Goal: Transaction & Acquisition: Purchase product/service

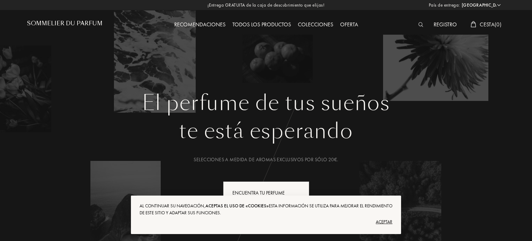
select select "ES"
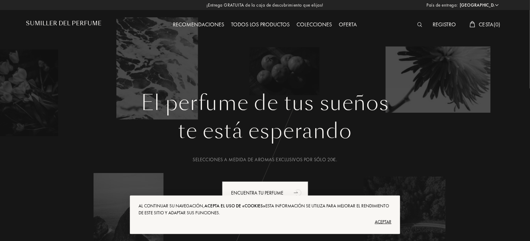
click at [388, 222] on font "Aceptar" at bounding box center [383, 222] width 17 height 6
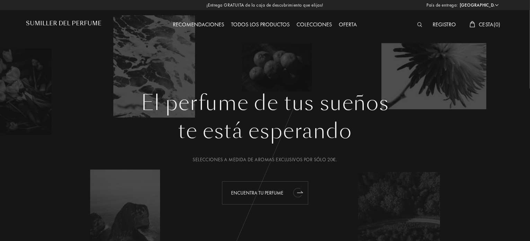
click at [253, 185] on div "Encuentra tu perfume" at bounding box center [265, 192] width 86 height 23
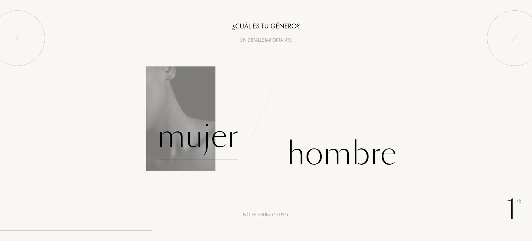
click at [203, 143] on div "Mujer" at bounding box center [197, 136] width 81 height 47
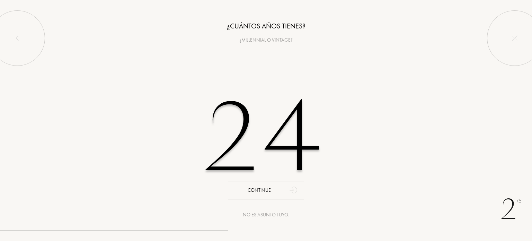
type input "24"
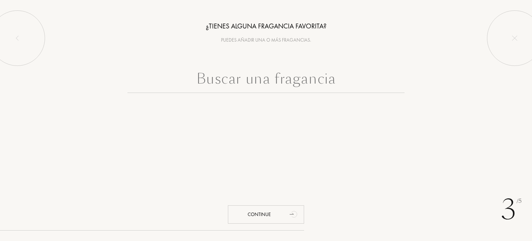
paste input "The Bewitching Yasmine The Bewitching Yasmine The Bewitching Yasmine Penhaligon…"
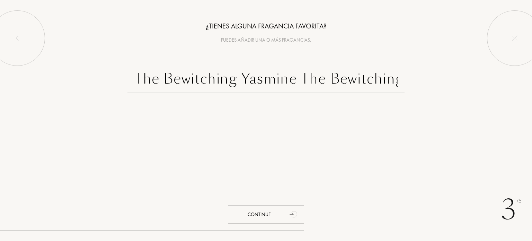
scroll to position [0, 485]
type input "The Bewitching Yasmine The Bewitching Yasmine The Bewitching Yasmine Penhaligon…"
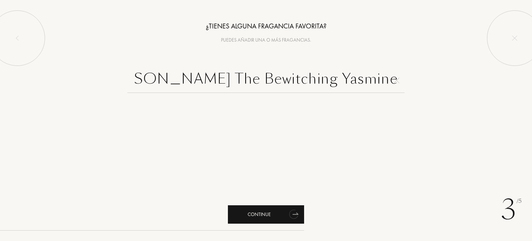
scroll to position [0, 0]
click at [272, 217] on div "Continue" at bounding box center [266, 214] width 76 height 18
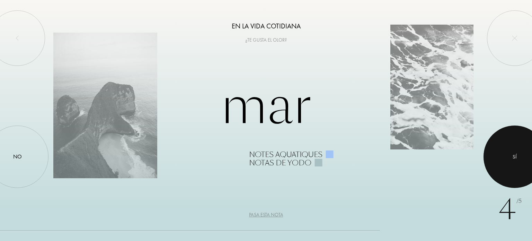
click at [505, 170] on div at bounding box center [515, 156] width 62 height 62
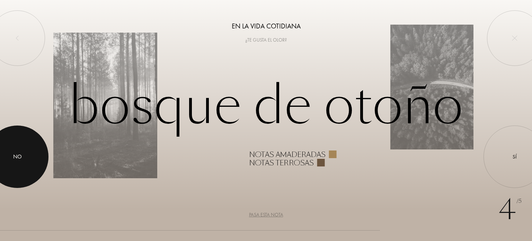
click at [28, 155] on div at bounding box center [17, 156] width 62 height 62
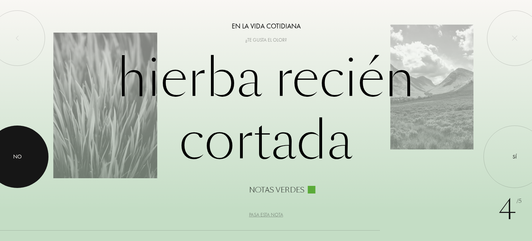
click at [28, 155] on div at bounding box center [17, 156] width 62 height 62
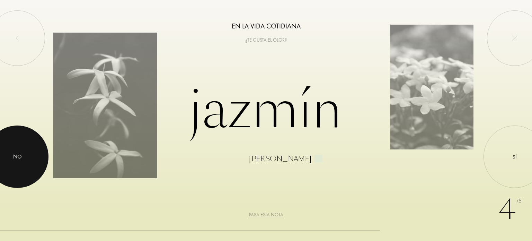
click at [10, 150] on div at bounding box center [17, 156] width 62 height 62
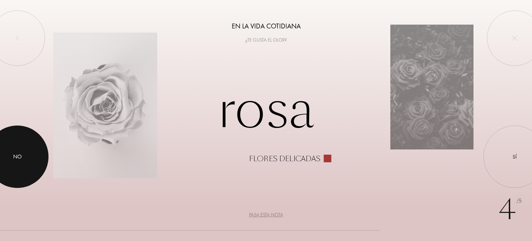
click at [10, 150] on div at bounding box center [17, 156] width 62 height 62
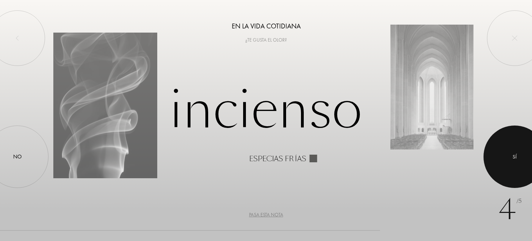
click at [519, 166] on div at bounding box center [515, 156] width 62 height 62
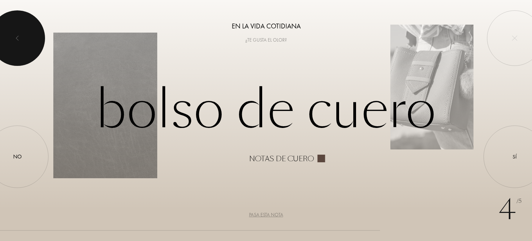
click at [12, 40] on div at bounding box center [17, 37] width 55 height 55
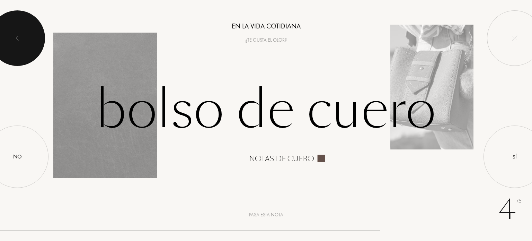
click at [12, 40] on div at bounding box center [17, 37] width 55 height 55
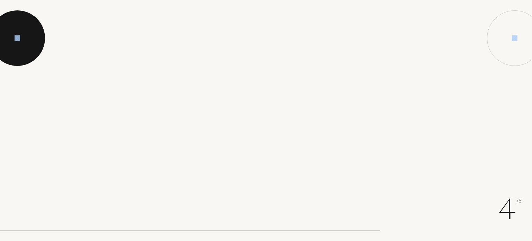
click at [12, 40] on div at bounding box center [17, 37] width 55 height 55
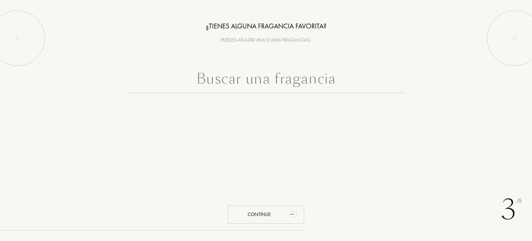
paste input "The Bewitching Yasmine The Bewitching Yasmine The Bewitching Yasmine Penhaligon…"
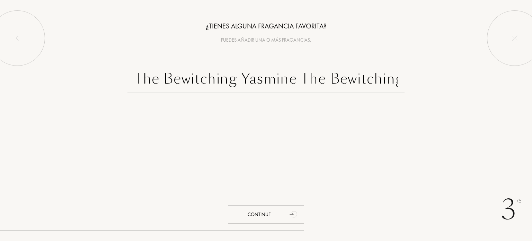
scroll to position [0, 485]
type input "The Bewitching Yasmine The Bewitching Yasmine The Bewitching Yasmine Penhaligon…"
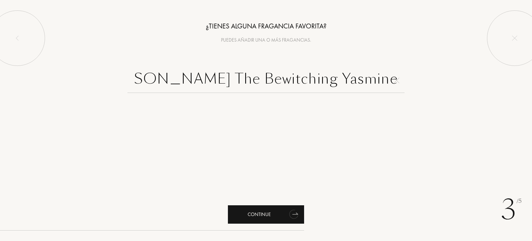
scroll to position [0, 0]
click at [254, 220] on div "Continue" at bounding box center [266, 214] width 76 height 18
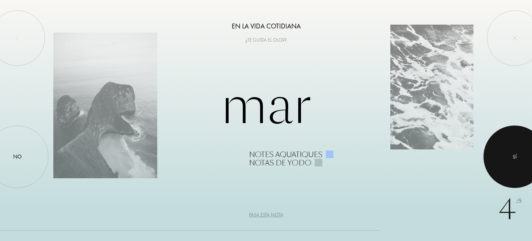
drag, startPoint x: 525, startPoint y: 155, endPoint x: 521, endPoint y: 165, distance: 10.6
click at [521, 165] on div at bounding box center [515, 156] width 62 height 62
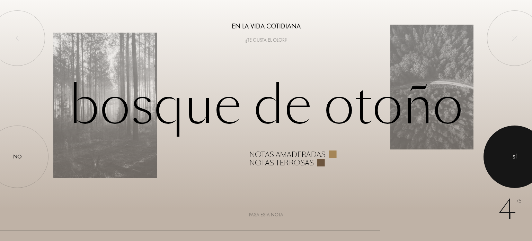
drag, startPoint x: 521, startPoint y: 165, endPoint x: 518, endPoint y: 168, distance: 4.2
click at [518, 168] on div at bounding box center [515, 156] width 62 height 62
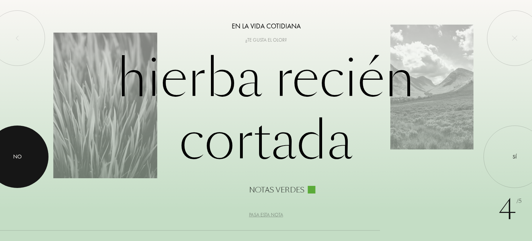
click at [0, 151] on div at bounding box center [17, 156] width 62 height 62
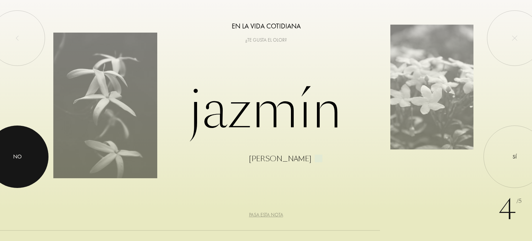
click at [17, 159] on div "No" at bounding box center [17, 157] width 9 height 8
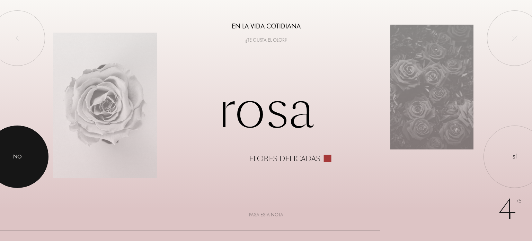
click at [17, 159] on div "No" at bounding box center [17, 157] width 9 height 8
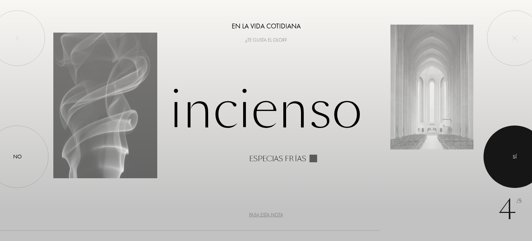
click at [506, 151] on div at bounding box center [515, 156] width 62 height 62
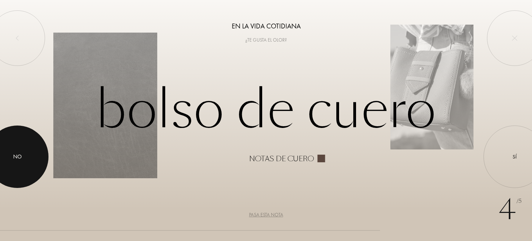
click at [6, 144] on div at bounding box center [17, 156] width 62 height 62
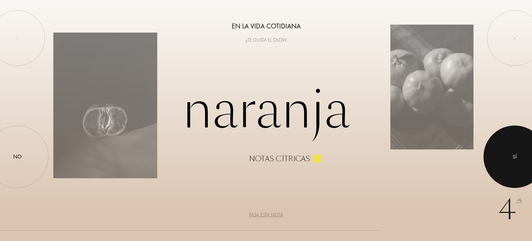
click at [516, 161] on div at bounding box center [515, 156] width 62 height 62
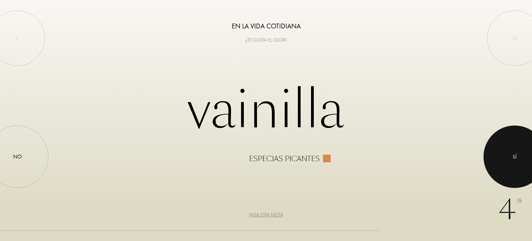
click at [516, 161] on div at bounding box center [515, 156] width 62 height 62
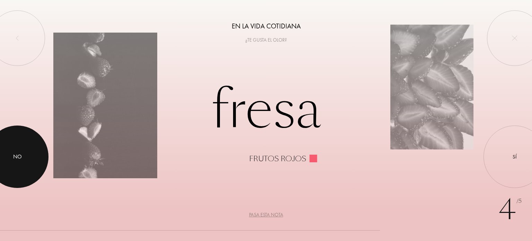
click at [36, 161] on div "No" at bounding box center [17, 156] width 62 height 62
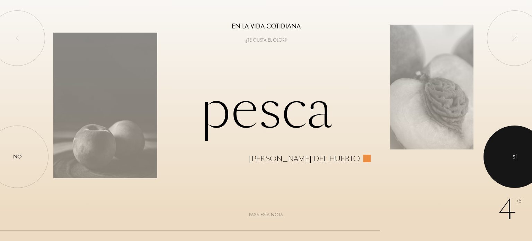
click at [528, 138] on div at bounding box center [515, 156] width 62 height 62
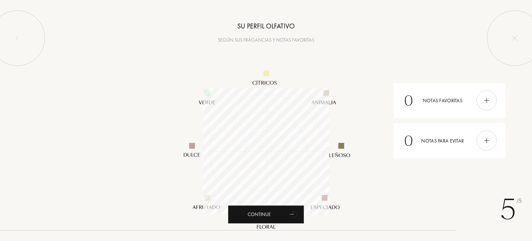
scroll to position [127, 127]
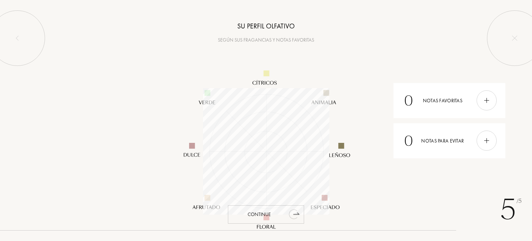
click at [283, 216] on div "Continue" at bounding box center [266, 214] width 76 height 18
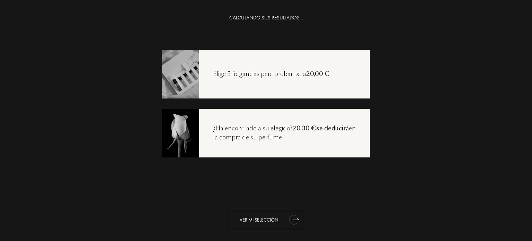
click at [283, 216] on div "Ver mi selección" at bounding box center [266, 220] width 76 height 18
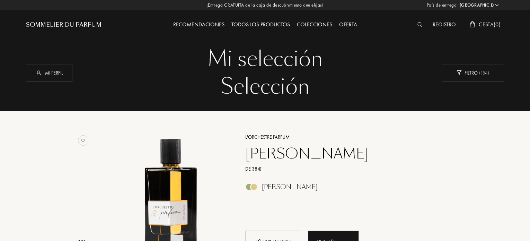
select select "ES"
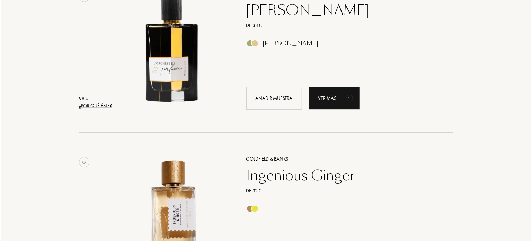
scroll to position [132, 0]
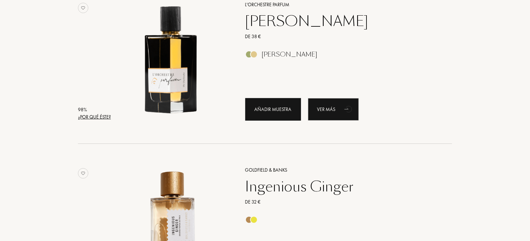
click at [275, 113] on div "Añadir muestra" at bounding box center [273, 109] width 56 height 23
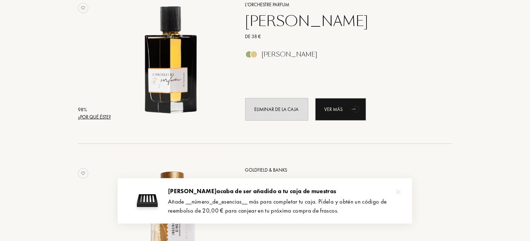
click at [92, 118] on div "¿Por qué éste?" at bounding box center [94, 116] width 33 height 7
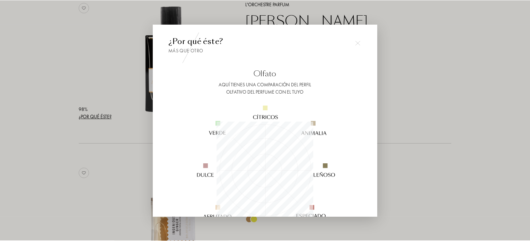
scroll to position [133, 0]
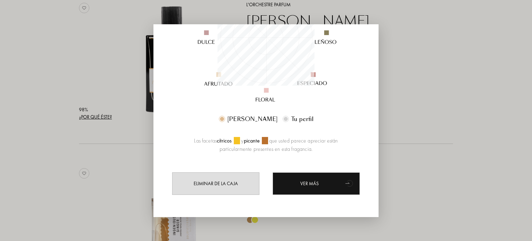
click at [454, 83] on div at bounding box center [266, 120] width 532 height 241
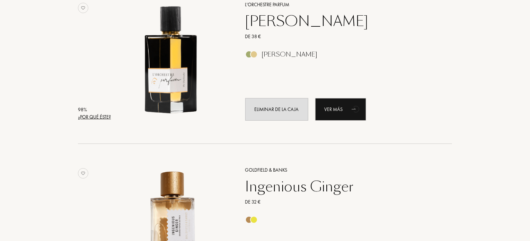
scroll to position [227, 0]
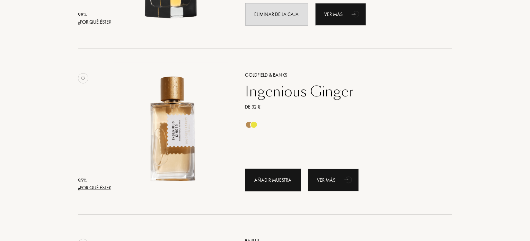
click at [278, 177] on div "Añadir muestra" at bounding box center [273, 180] width 56 height 23
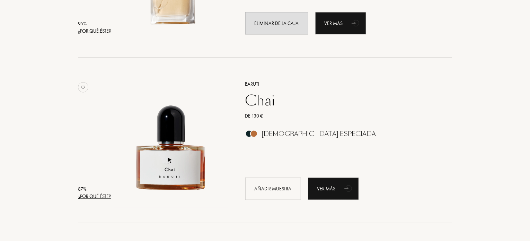
scroll to position [419, 0]
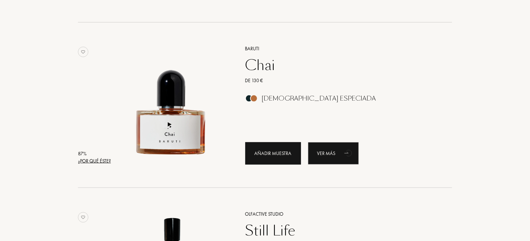
click at [274, 156] on div "Añadir muestra" at bounding box center [273, 153] width 56 height 23
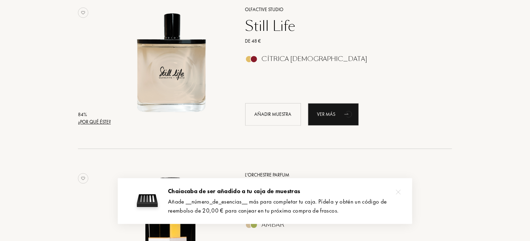
scroll to position [625, 0]
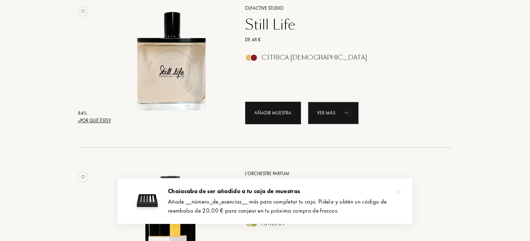
click at [274, 116] on div "Añadir muestra" at bounding box center [273, 113] width 56 height 23
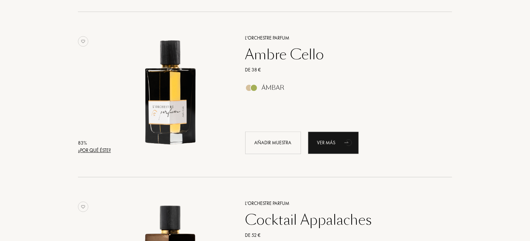
scroll to position [812, 0]
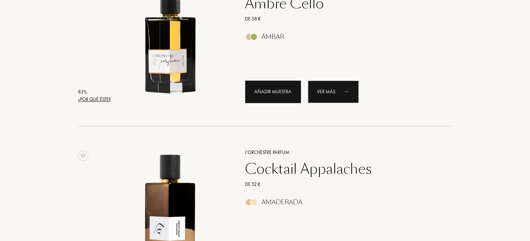
click at [282, 87] on div "Añadir muestra" at bounding box center [273, 91] width 56 height 23
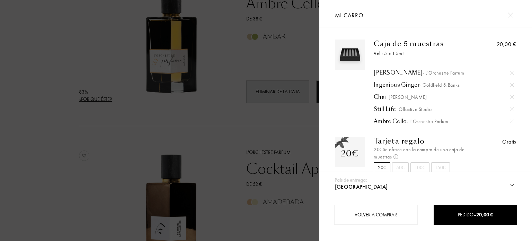
click at [244, 132] on div at bounding box center [160, 120] width 320 height 241
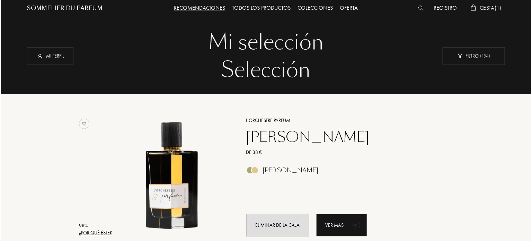
scroll to position [0, 0]
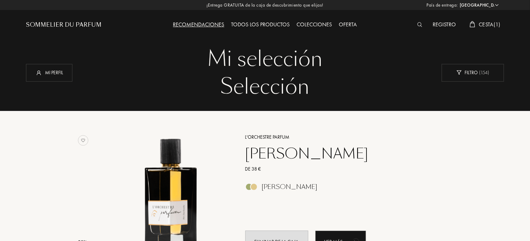
click at [486, 26] on span "Cesta ( 1 )" at bounding box center [490, 24] width 22 height 7
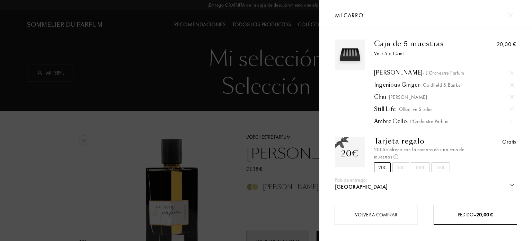
click at [461, 209] on div "Pedido – 20,00 €" at bounding box center [476, 215] width 84 height 20
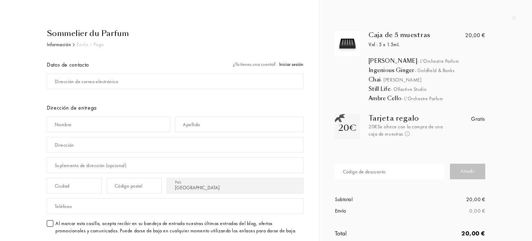
select select "ES"
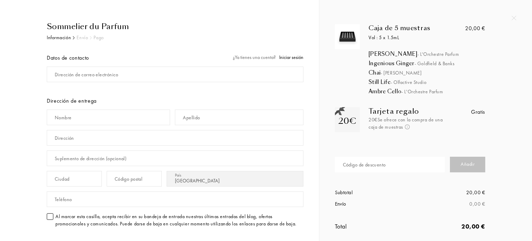
scroll to position [3, 0]
